Goal: Find specific page/section: Find specific page/section

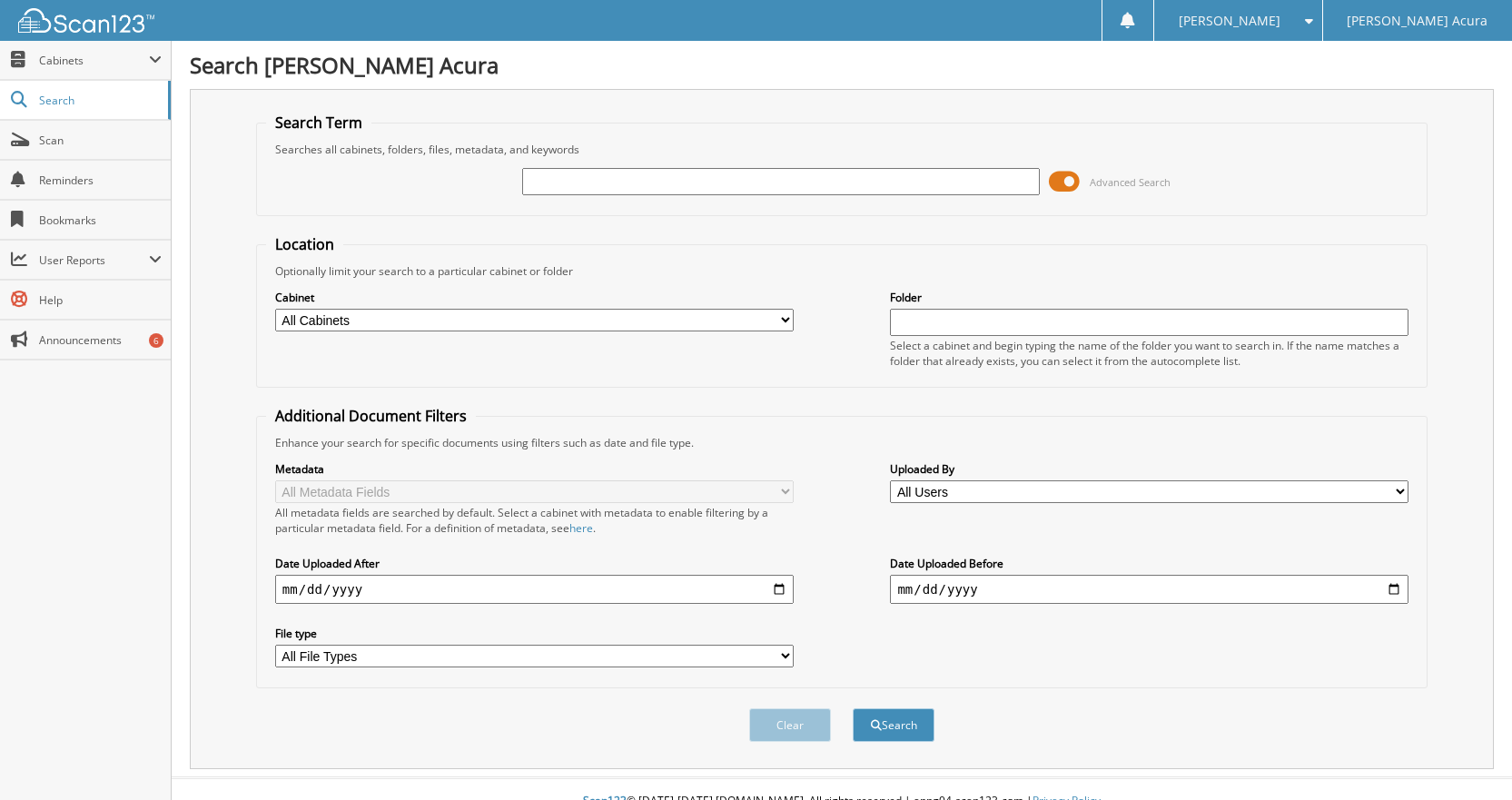
click at [780, 180] on input "text" at bounding box center [781, 181] width 518 height 27
type input "644491"
click at [853, 708] on button "Search" at bounding box center [894, 724] width 82 height 34
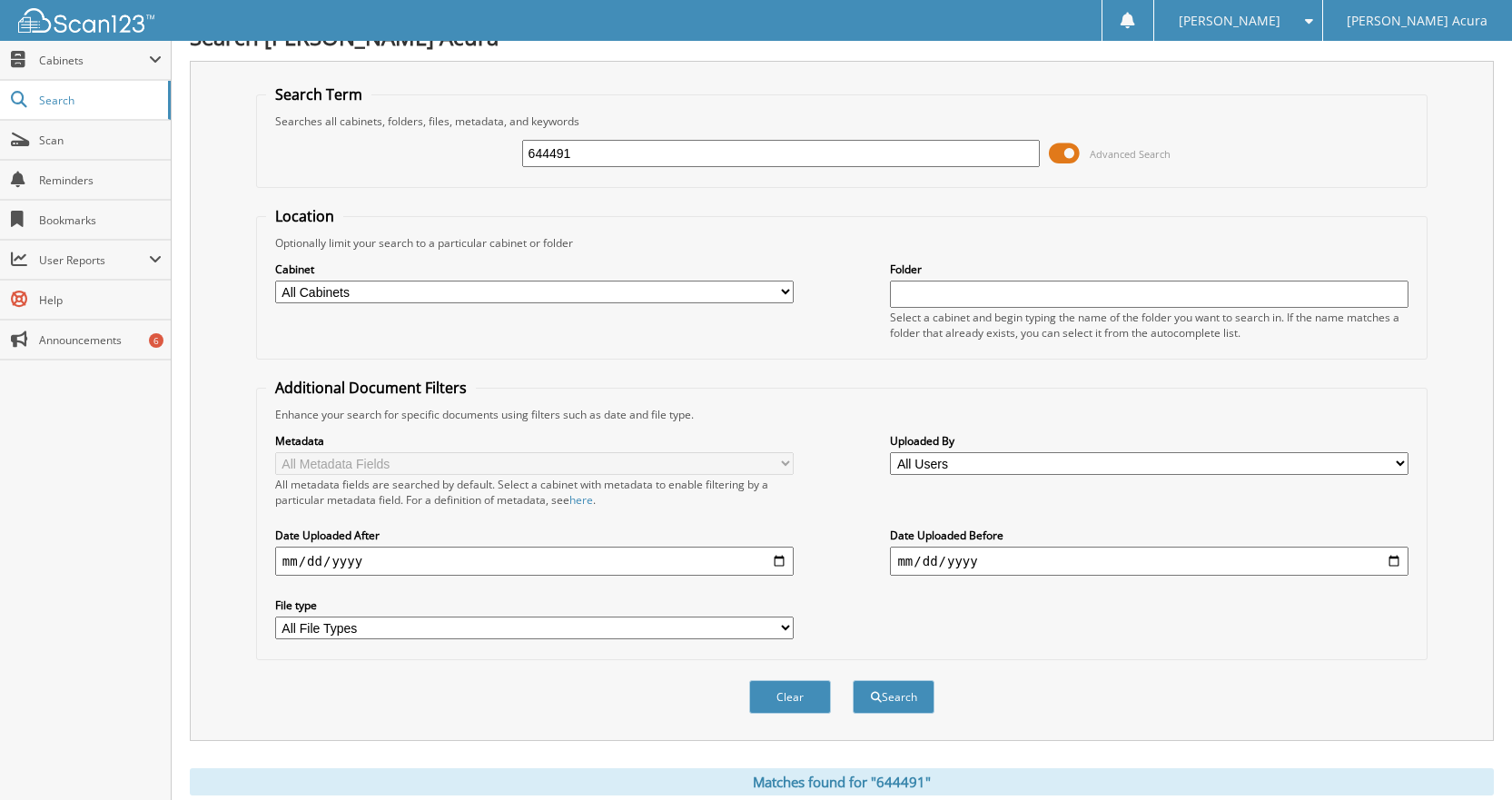
scroll to position [545, 0]
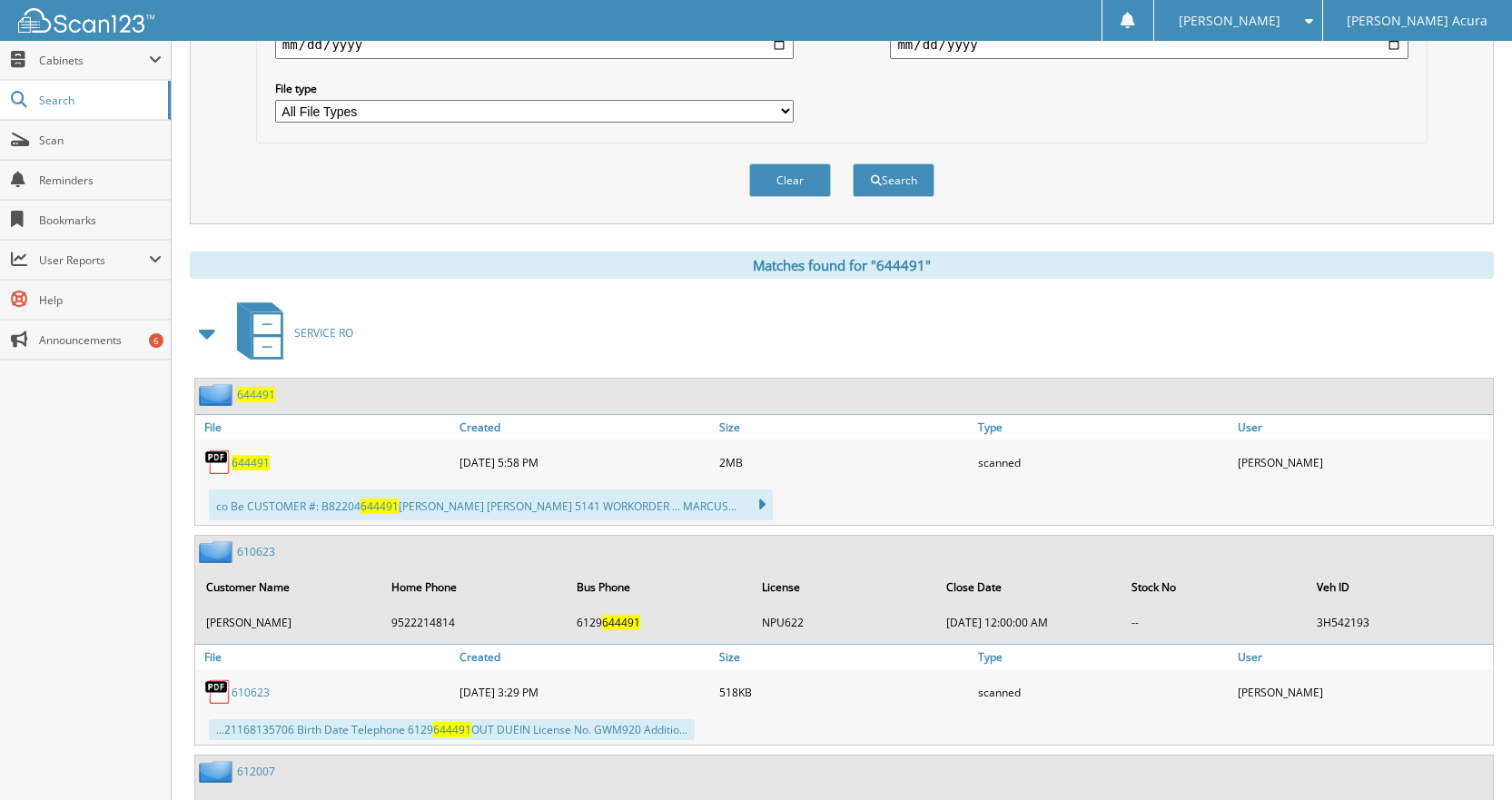
click at [252, 458] on span "644491" at bounding box center [250, 462] width 38 height 15
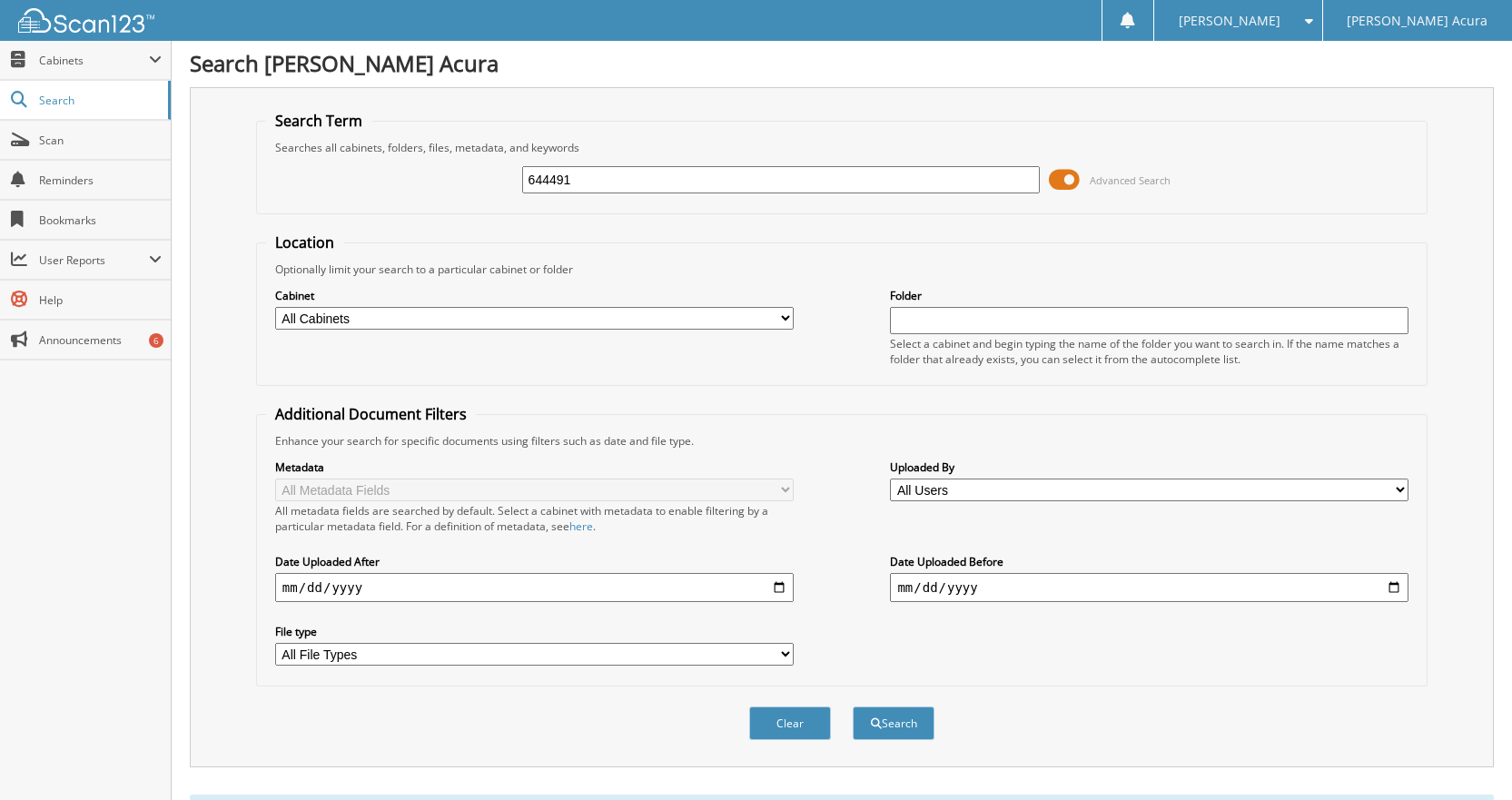
scroll to position [0, 0]
click at [569, 183] on input "644491" at bounding box center [781, 181] width 518 height 27
type input "646240"
click at [853, 708] on button "Search" at bounding box center [894, 724] width 82 height 34
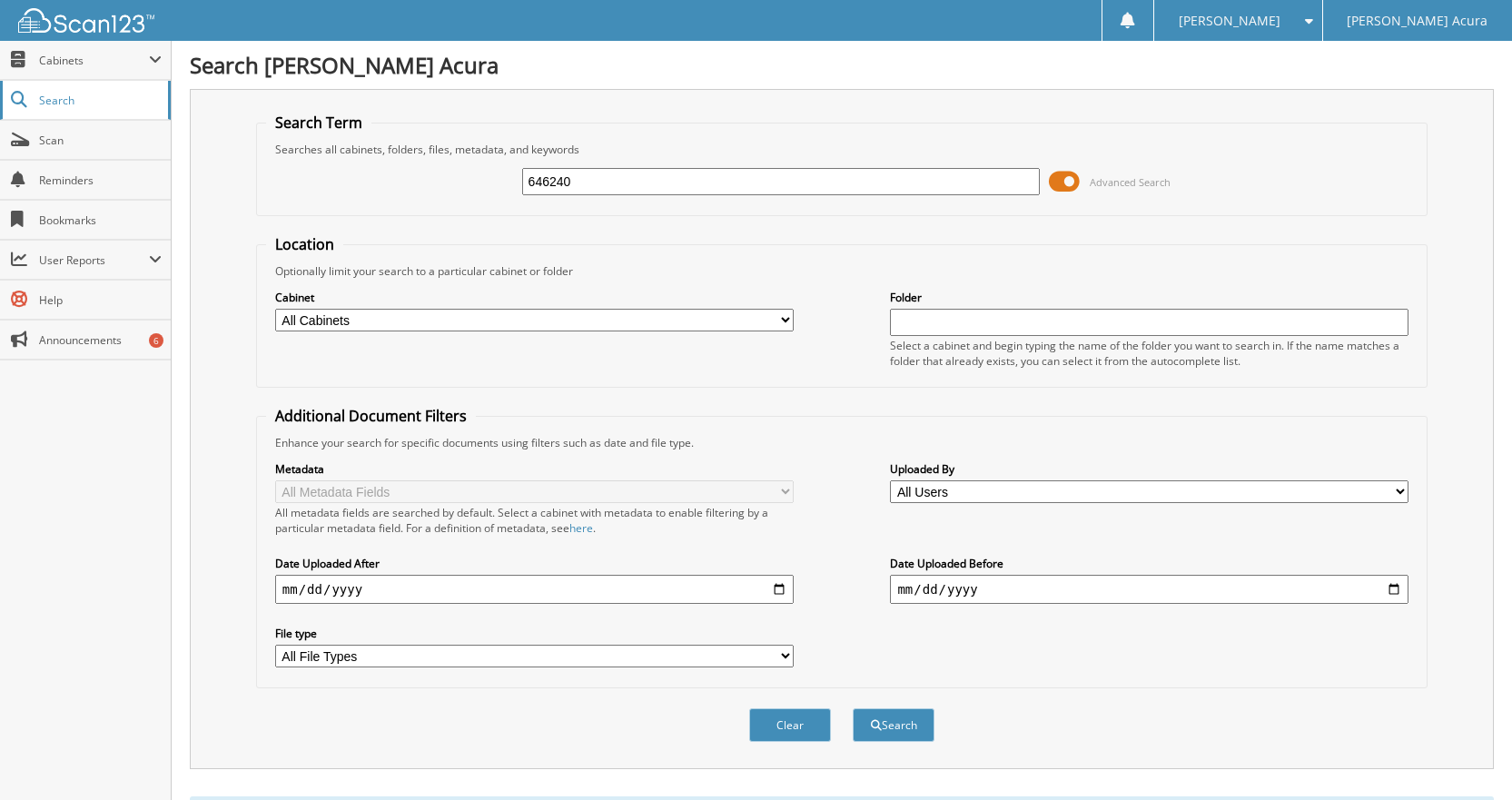
click at [89, 104] on span "Search" at bounding box center [99, 100] width 120 height 15
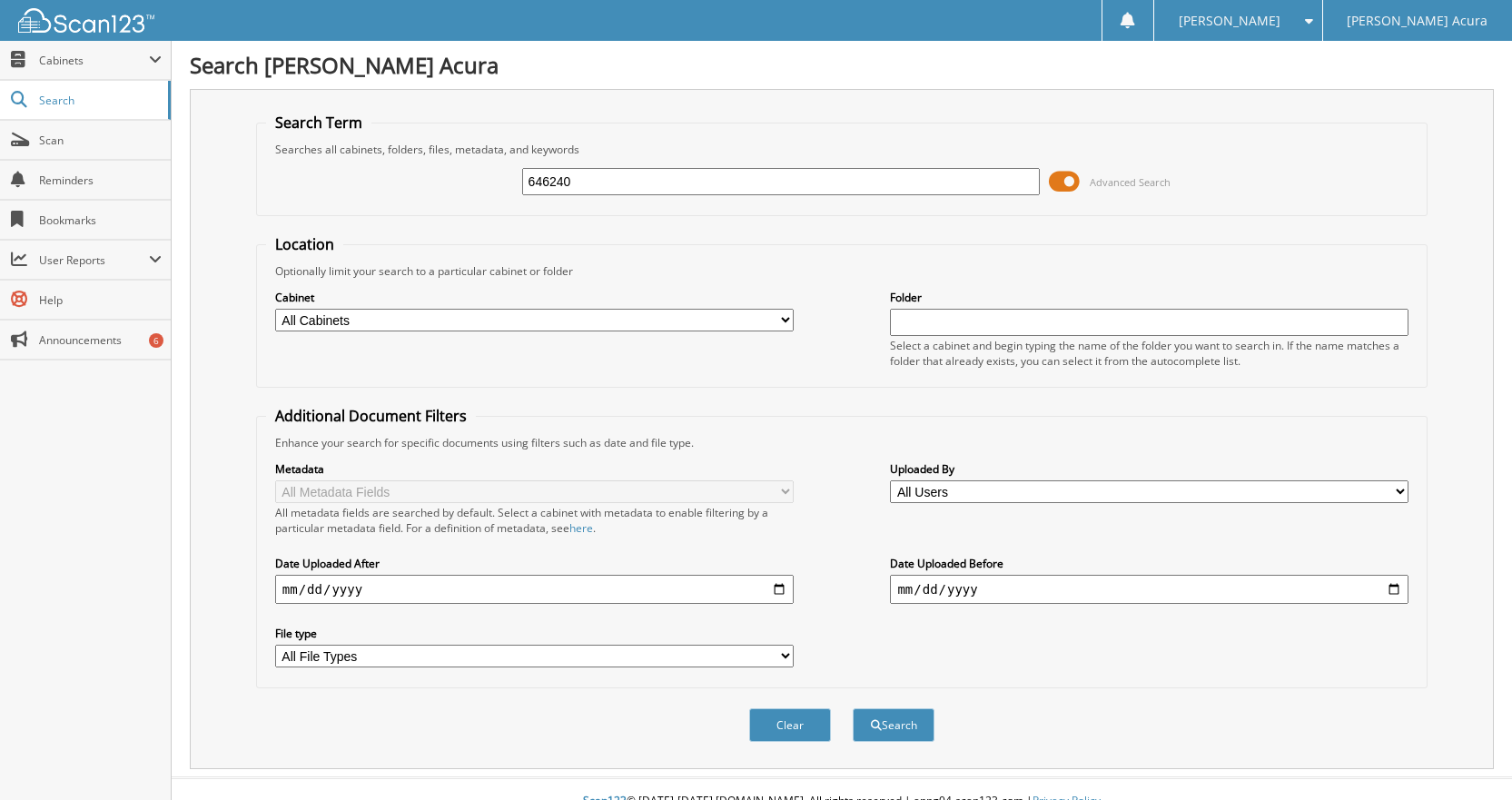
type input "646240"
click at [853, 708] on button "Search" at bounding box center [894, 724] width 82 height 34
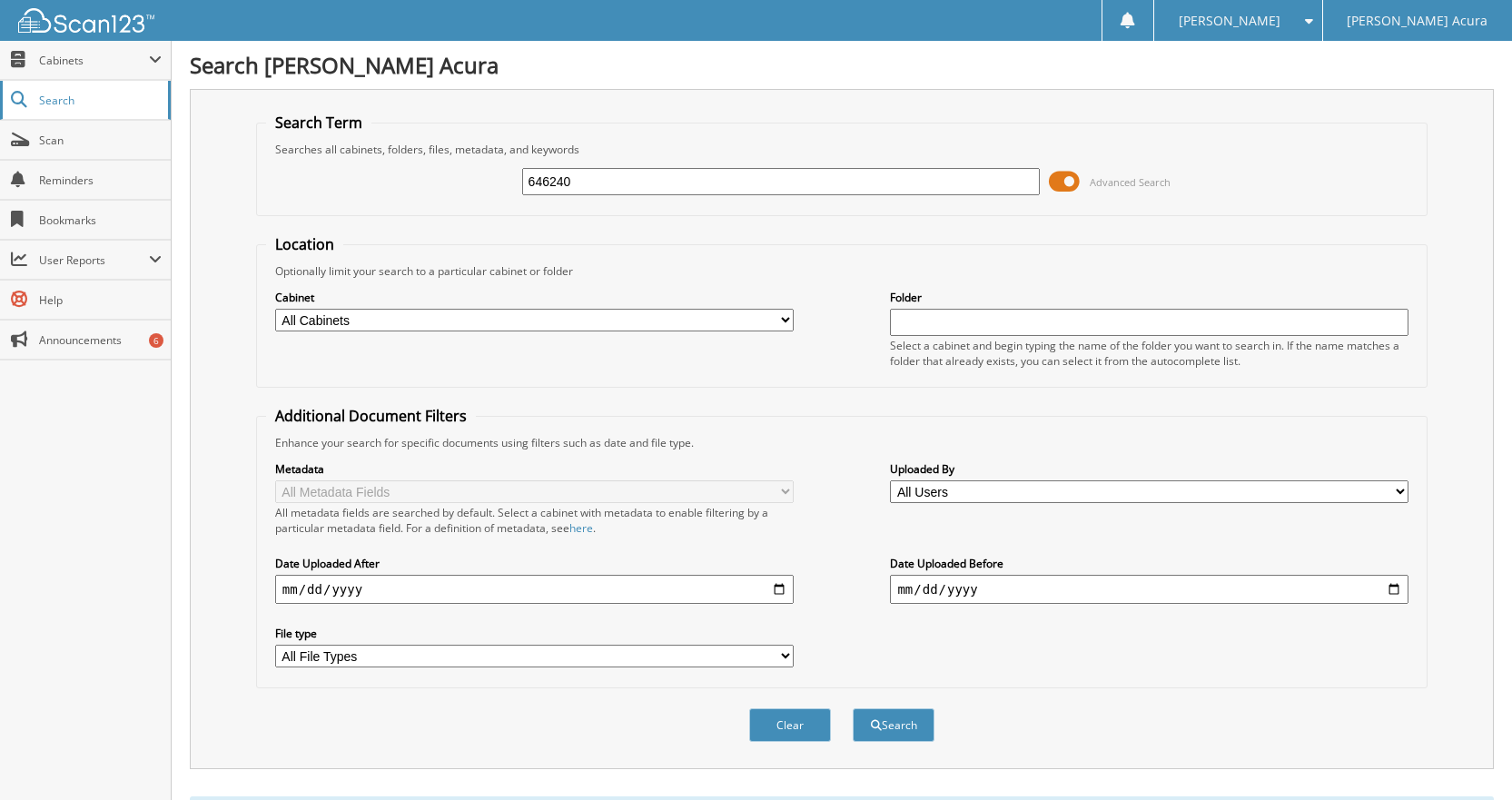
click at [82, 107] on span "Search" at bounding box center [99, 100] width 120 height 15
